Goal: Task Accomplishment & Management: Use online tool/utility

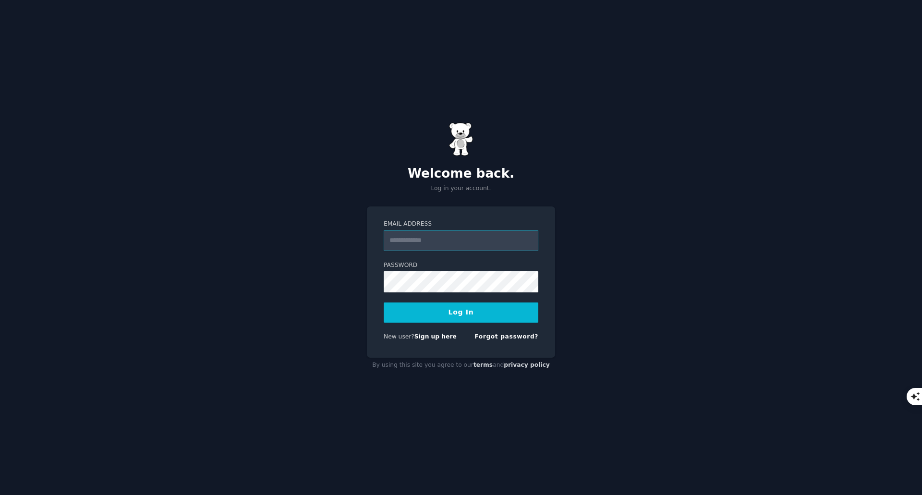
type input "**********"
click at [438, 243] on input "**********" at bounding box center [461, 240] width 155 height 21
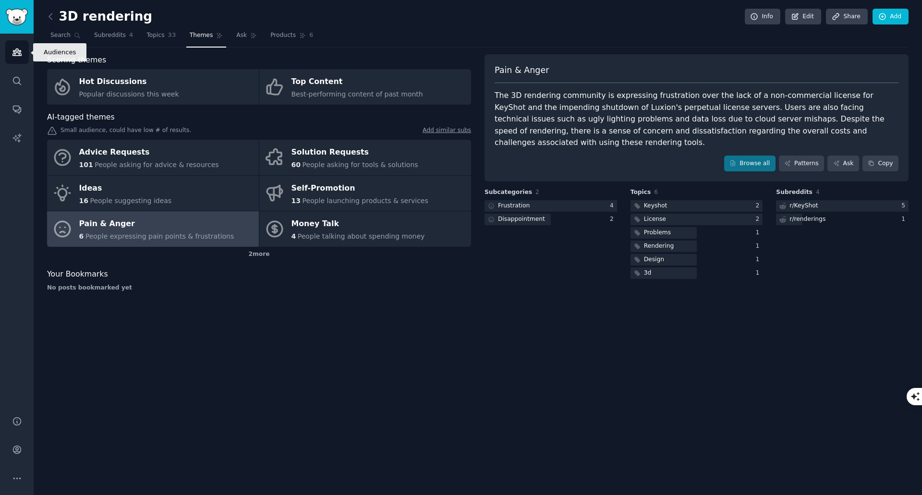
click at [17, 53] on icon "Sidebar" at bounding box center [17, 52] width 10 height 10
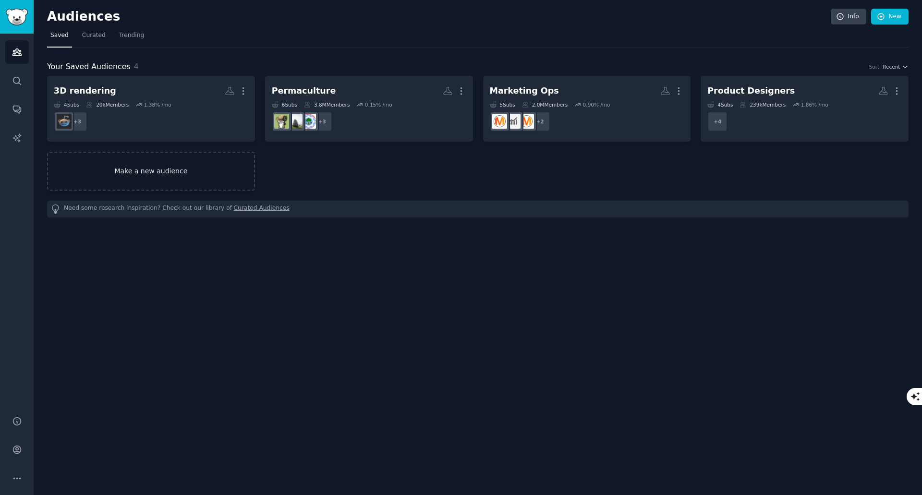
click at [139, 164] on link "Make a new audience" at bounding box center [151, 171] width 208 height 39
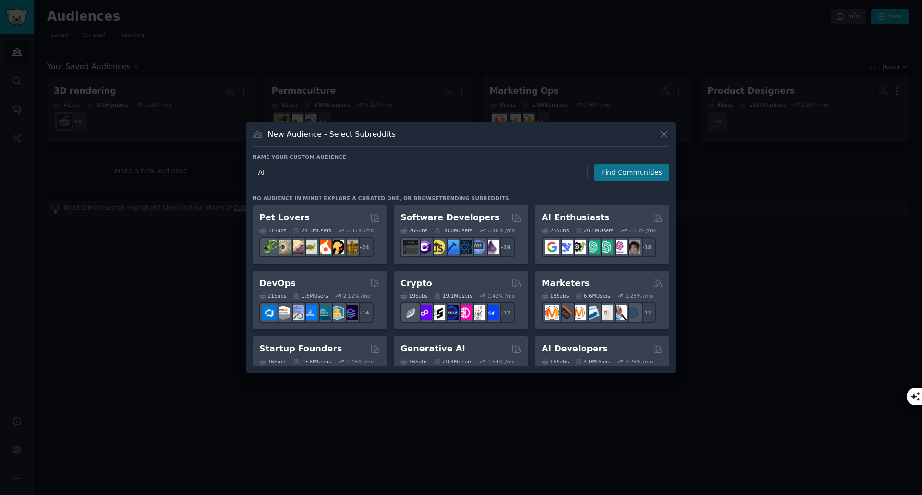
type input "AI"
click at [610, 178] on button "Find Communities" at bounding box center [632, 173] width 75 height 18
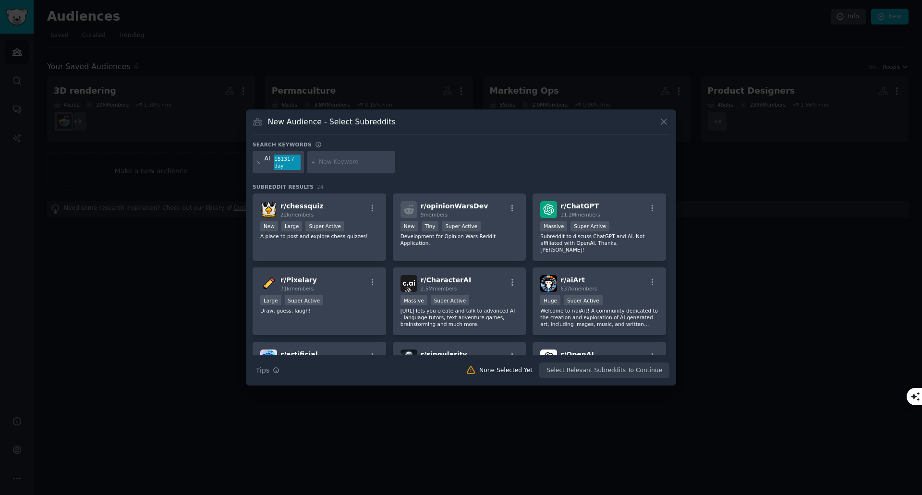
click at [323, 164] on input "text" at bounding box center [355, 162] width 73 height 9
type input "chatgpt"
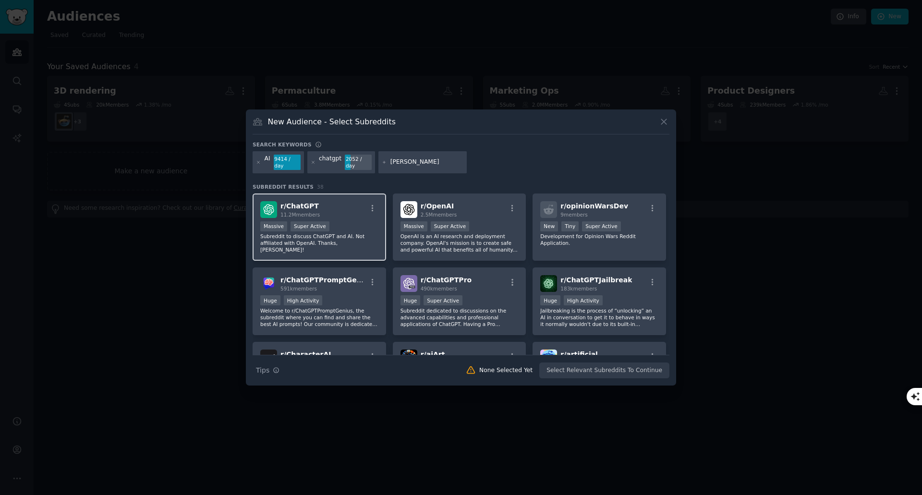
type input "[PERSON_NAME]"
click at [329, 206] on div "r/ ChatGPT 11.2M members" at bounding box center [319, 209] width 118 height 17
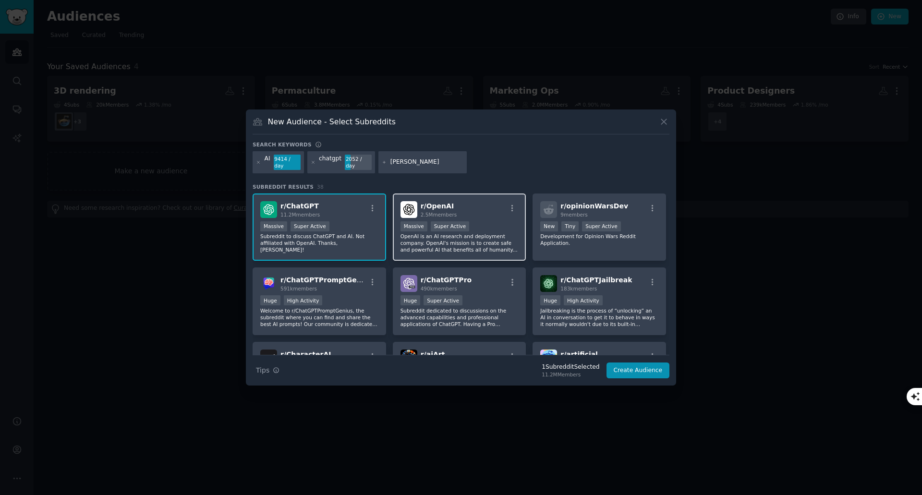
click at [477, 211] on div "r/ OpenAI 2.5M members" at bounding box center [460, 209] width 118 height 17
click at [425, 165] on input "[PERSON_NAME]" at bounding box center [426, 162] width 73 height 9
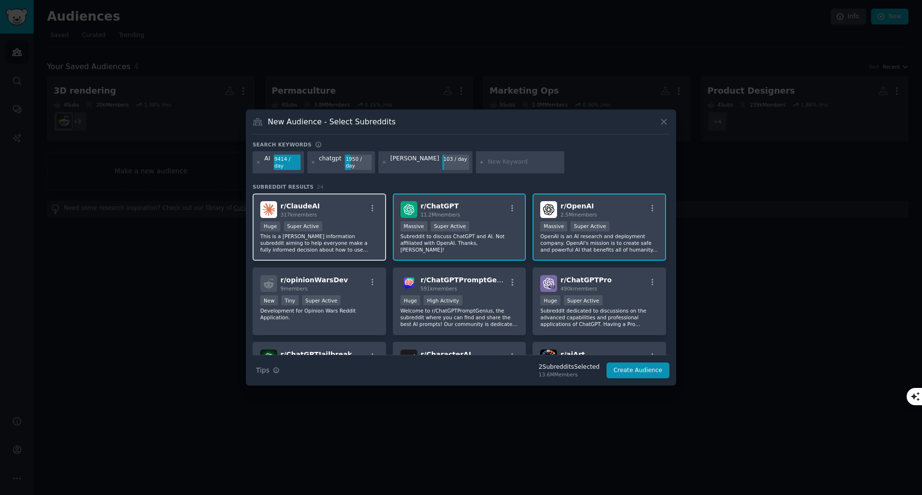
click at [344, 212] on div "r/ [PERSON_NAME] 317k members" at bounding box center [319, 209] width 118 height 17
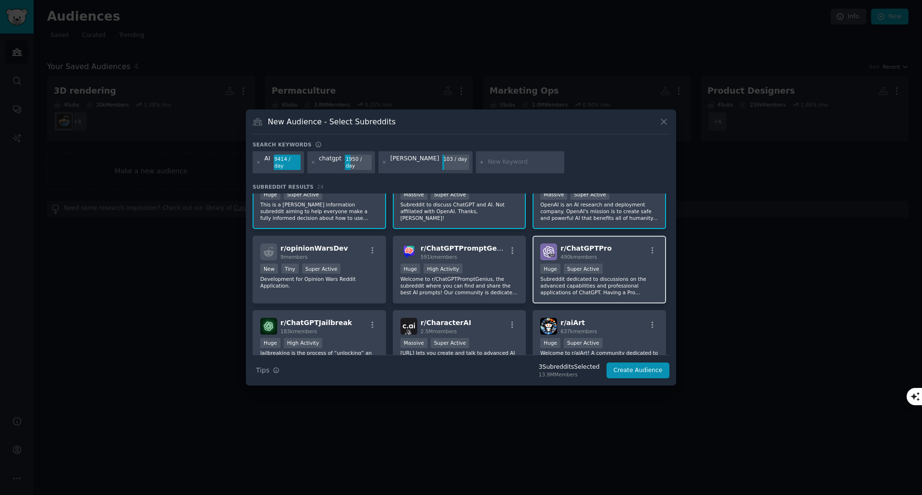
scroll to position [64, 0]
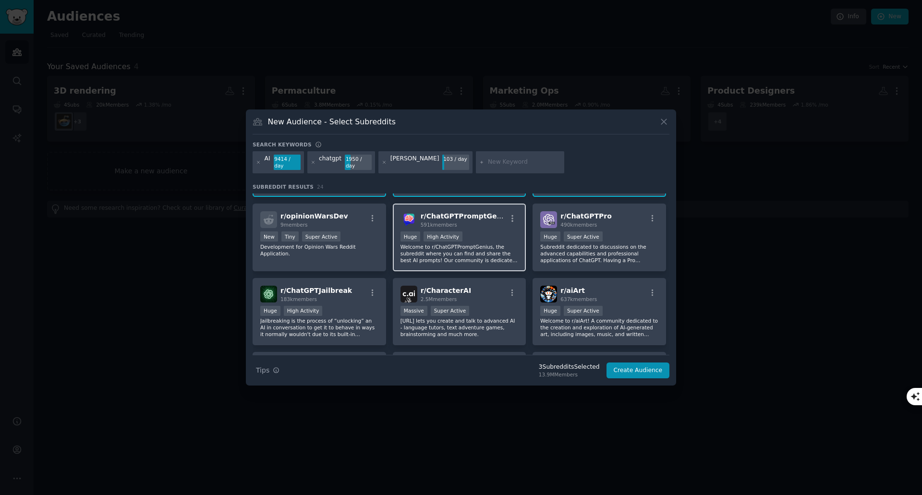
click at [479, 231] on div "Huge High Activity" at bounding box center [460, 237] width 118 height 12
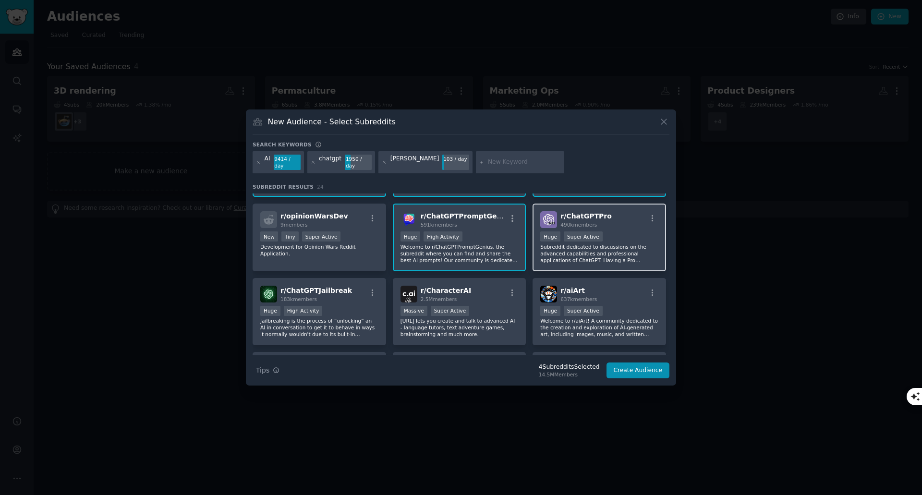
click at [613, 222] on div "r/ ChatGPTPro 490k members" at bounding box center [599, 219] width 118 height 17
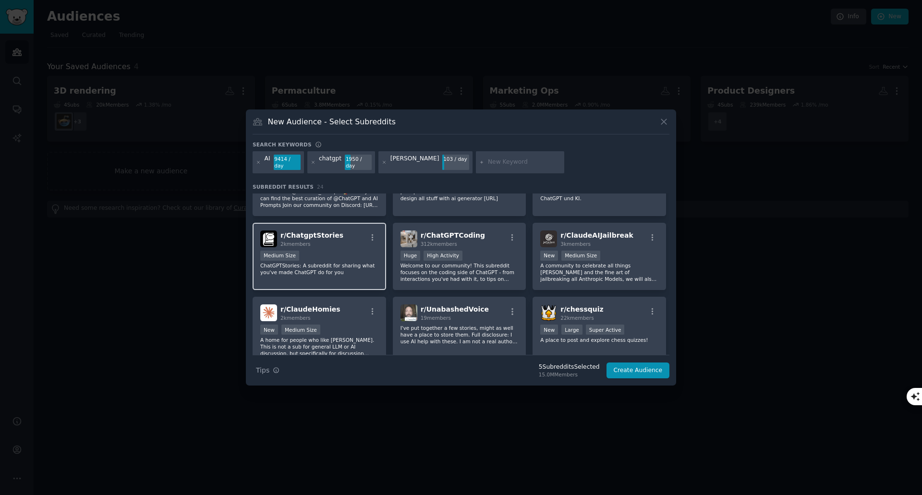
scroll to position [459, 0]
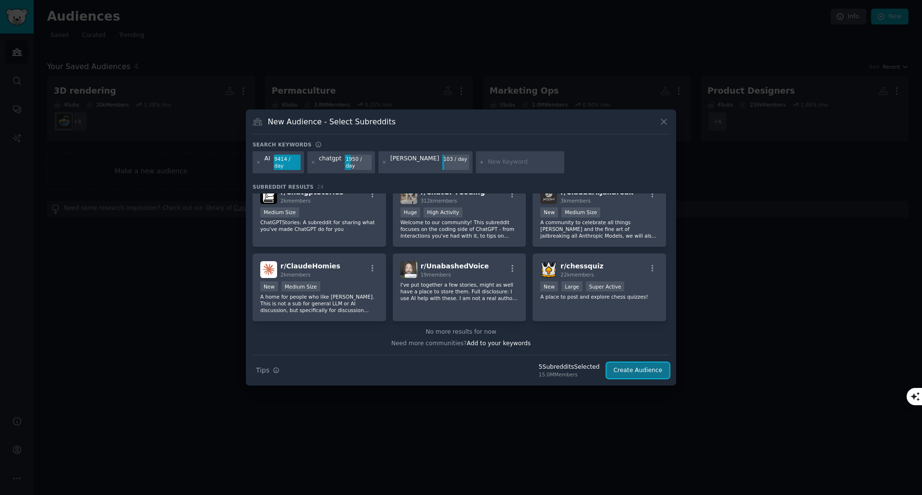
click at [619, 368] on button "Create Audience" at bounding box center [638, 371] width 63 height 16
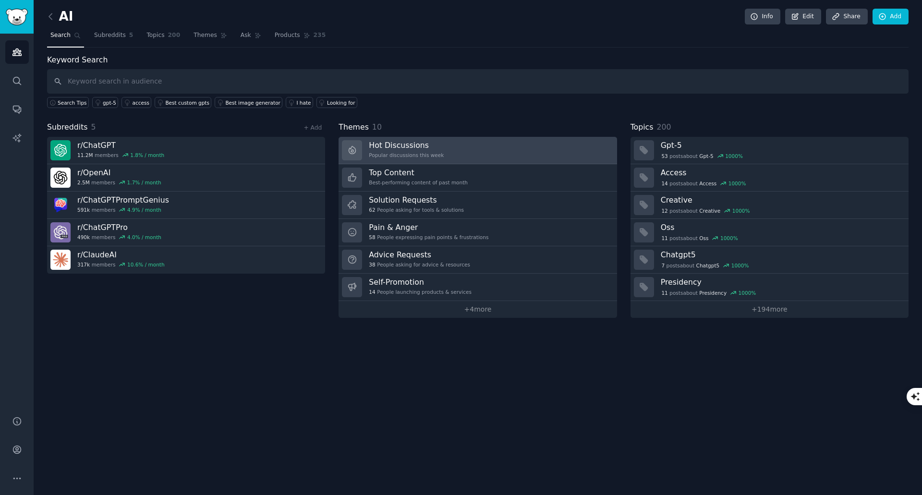
click at [451, 152] on link "Hot Discussions Popular discussions this week" at bounding box center [478, 150] width 278 height 27
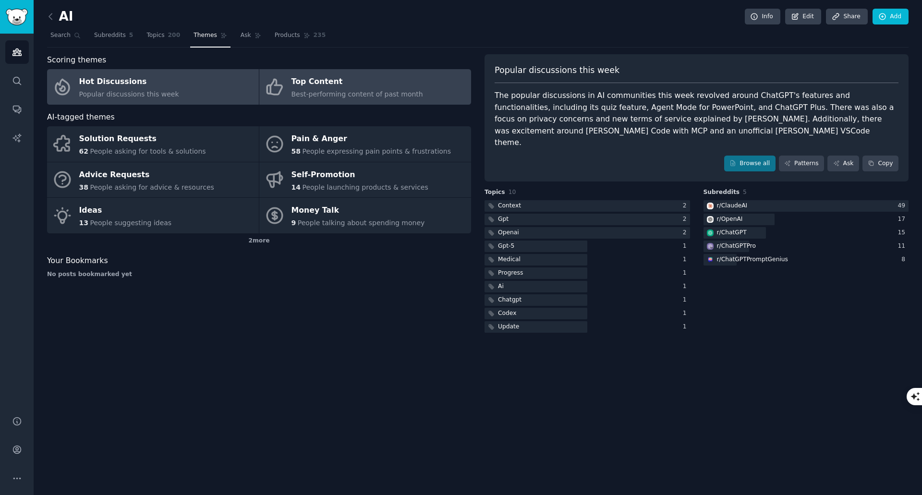
click at [347, 96] on span "Best-performing content of past month" at bounding box center [357, 94] width 132 height 8
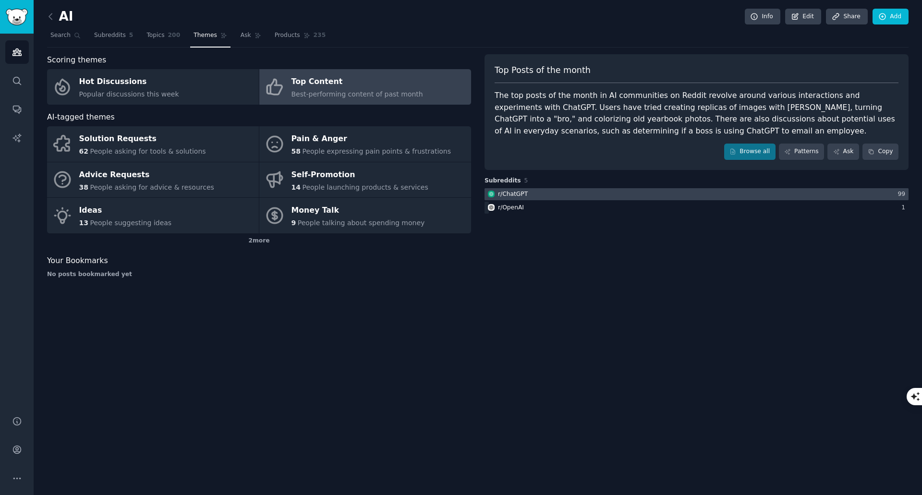
click at [518, 195] on div "r/ ChatGPT" at bounding box center [513, 194] width 30 height 9
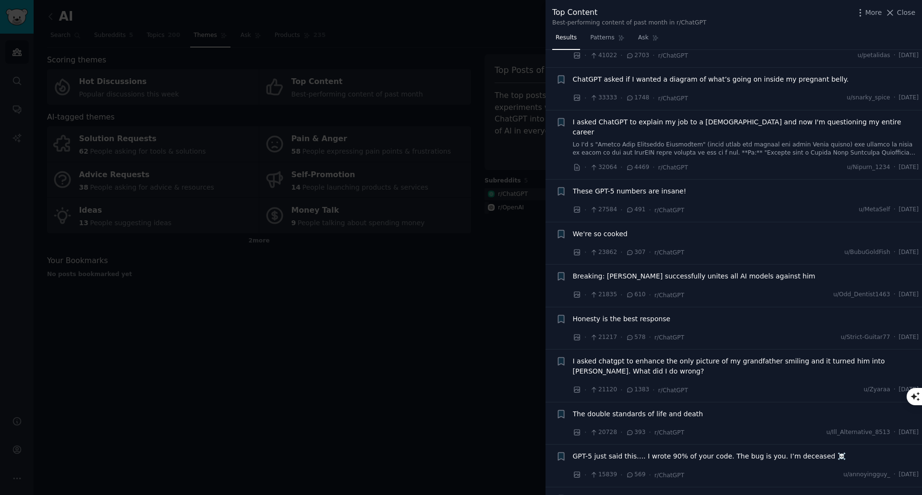
scroll to position [192, 0]
